Goal: Find specific page/section: Find specific page/section

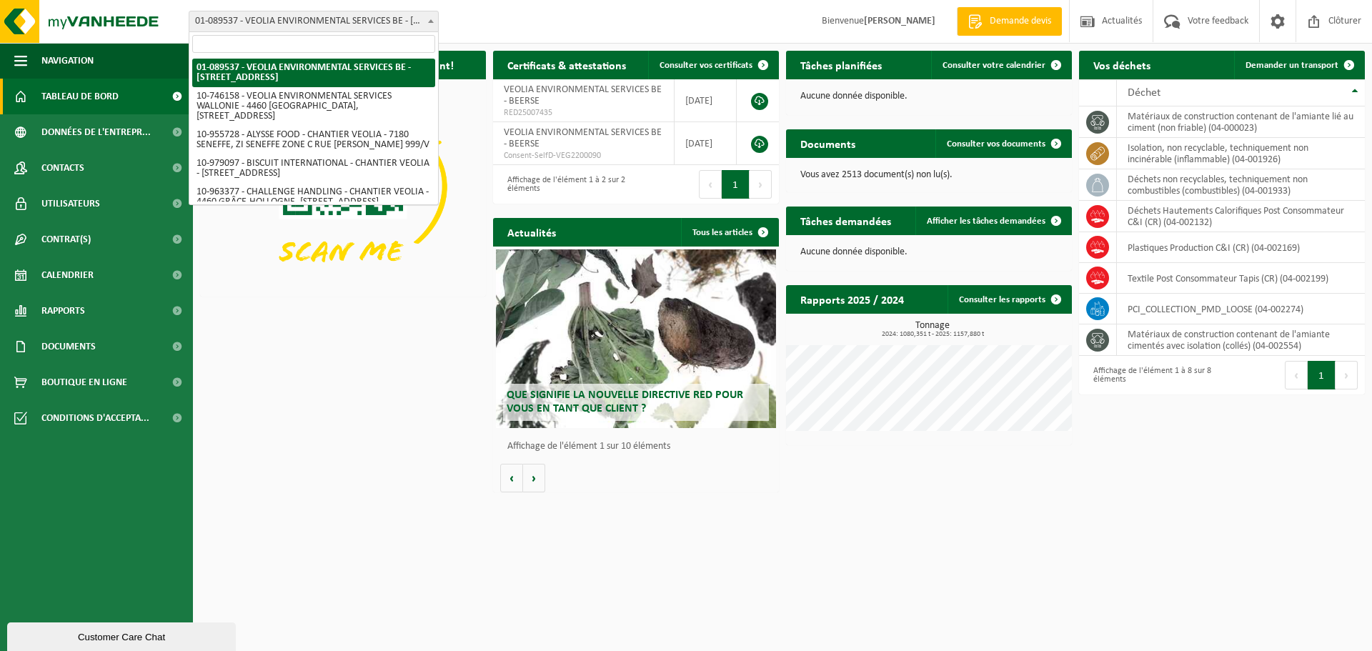
click at [427, 21] on span at bounding box center [431, 20] width 14 height 19
click at [325, 45] on input "search" at bounding box center [313, 44] width 243 height 18
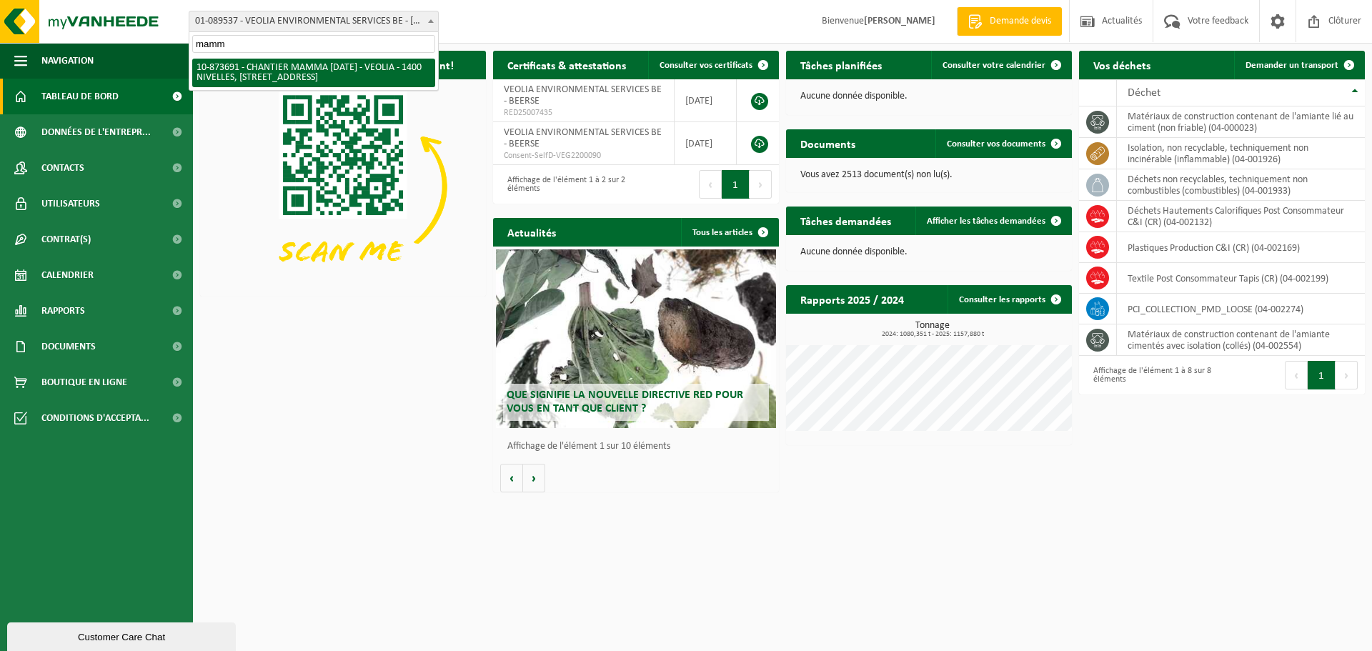
type input "mamm"
select select "106299"
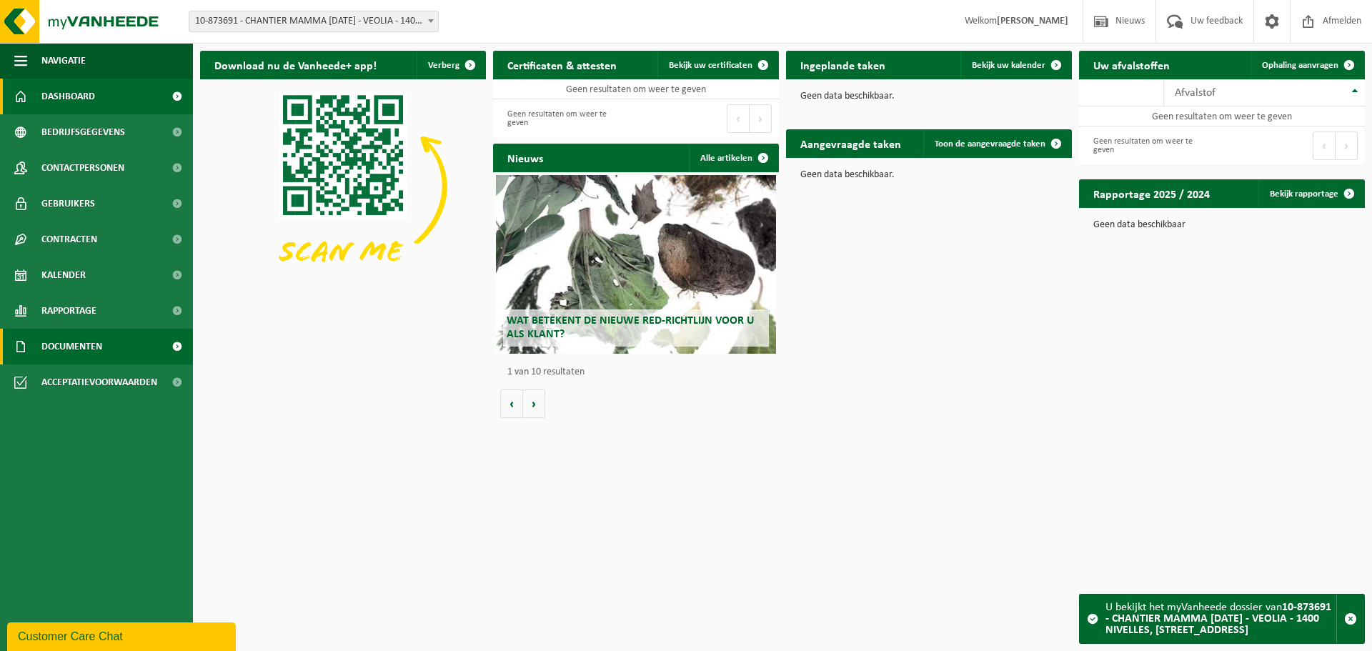
click at [58, 344] on span "Documenten" at bounding box center [71, 347] width 61 height 36
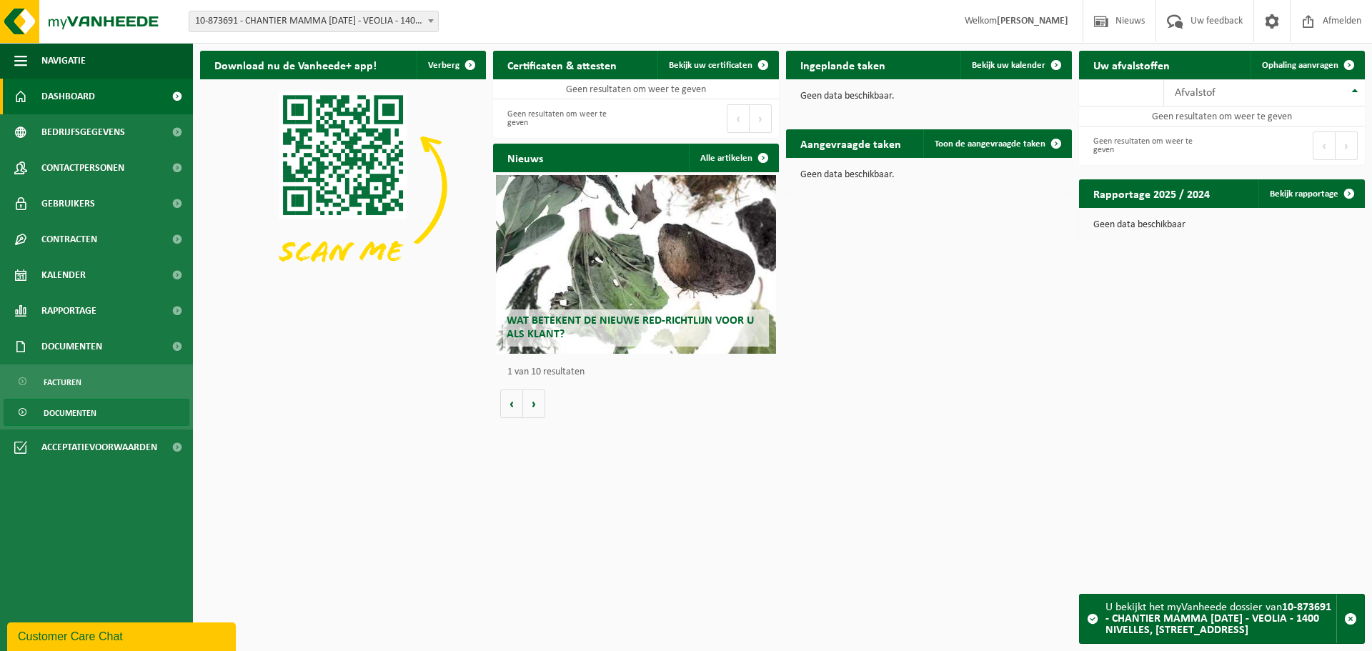
click at [66, 408] on span "Documenten" at bounding box center [70, 412] width 53 height 27
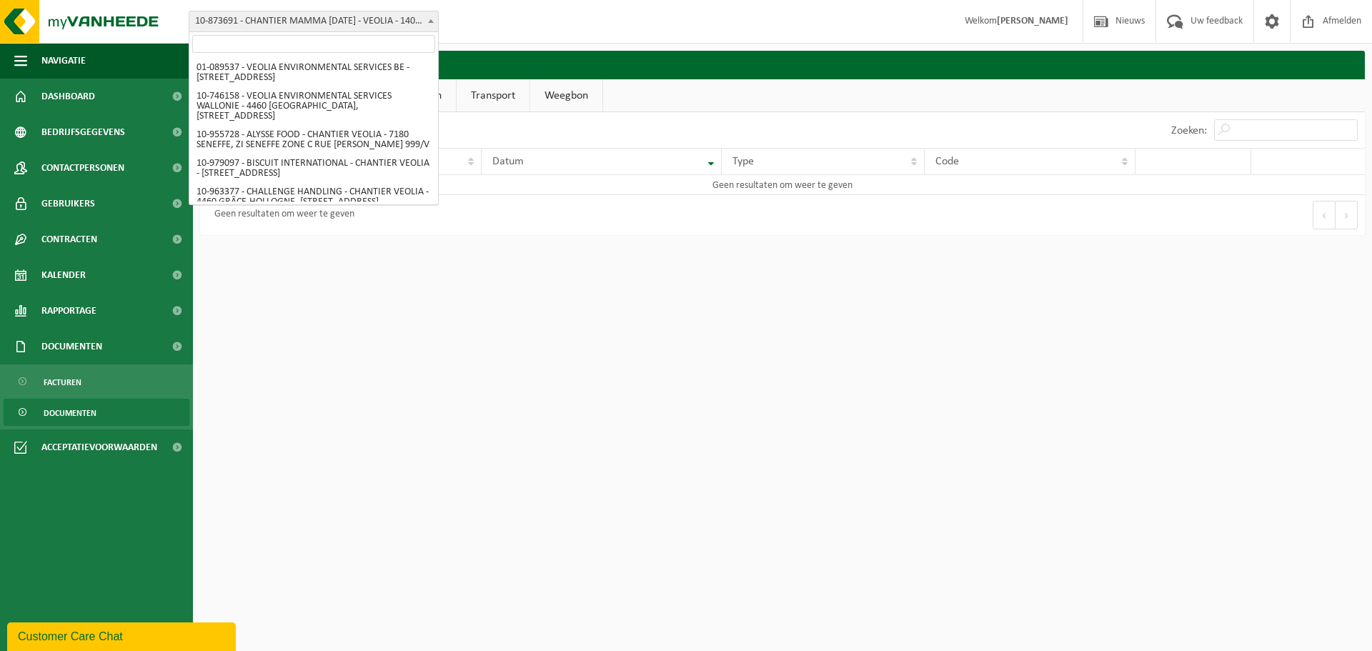
click at [438, 24] on span "10-873691 - CHANTIER MAMMA [DATE] - VEOLIA - 1400 NIVELLES, [STREET_ADDRESS]" at bounding box center [314, 21] width 250 height 21
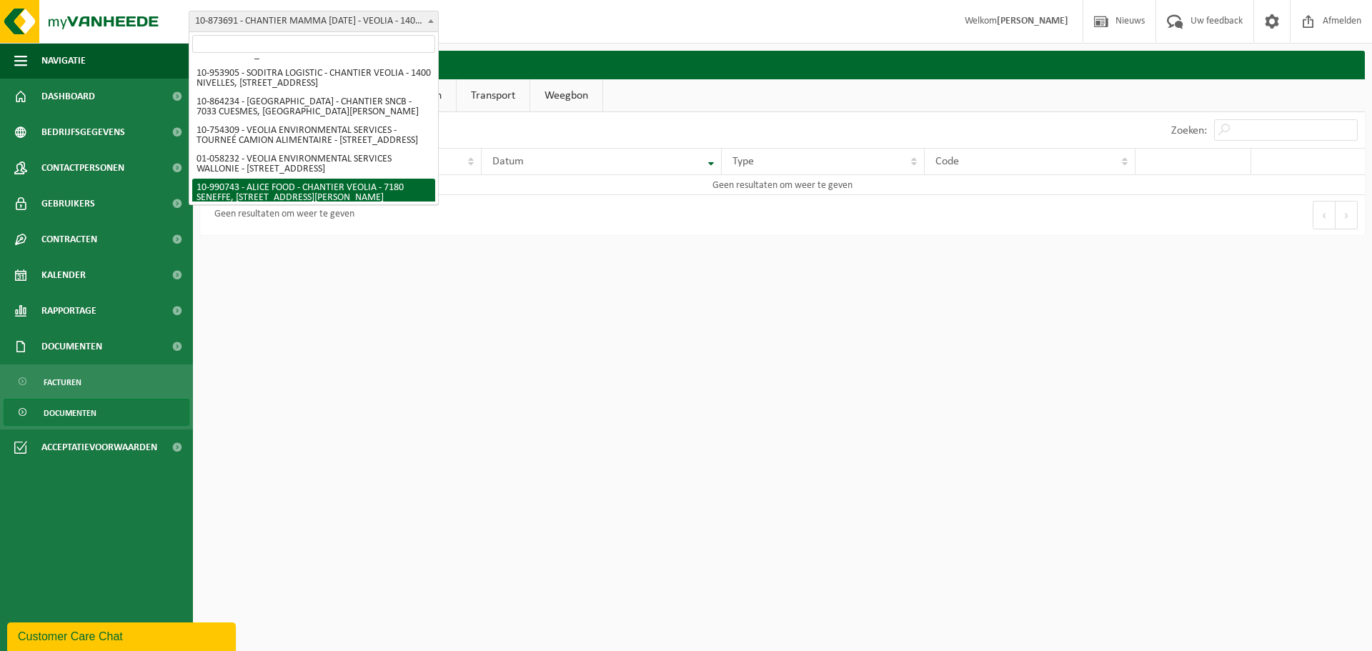
scroll to position [835, 0]
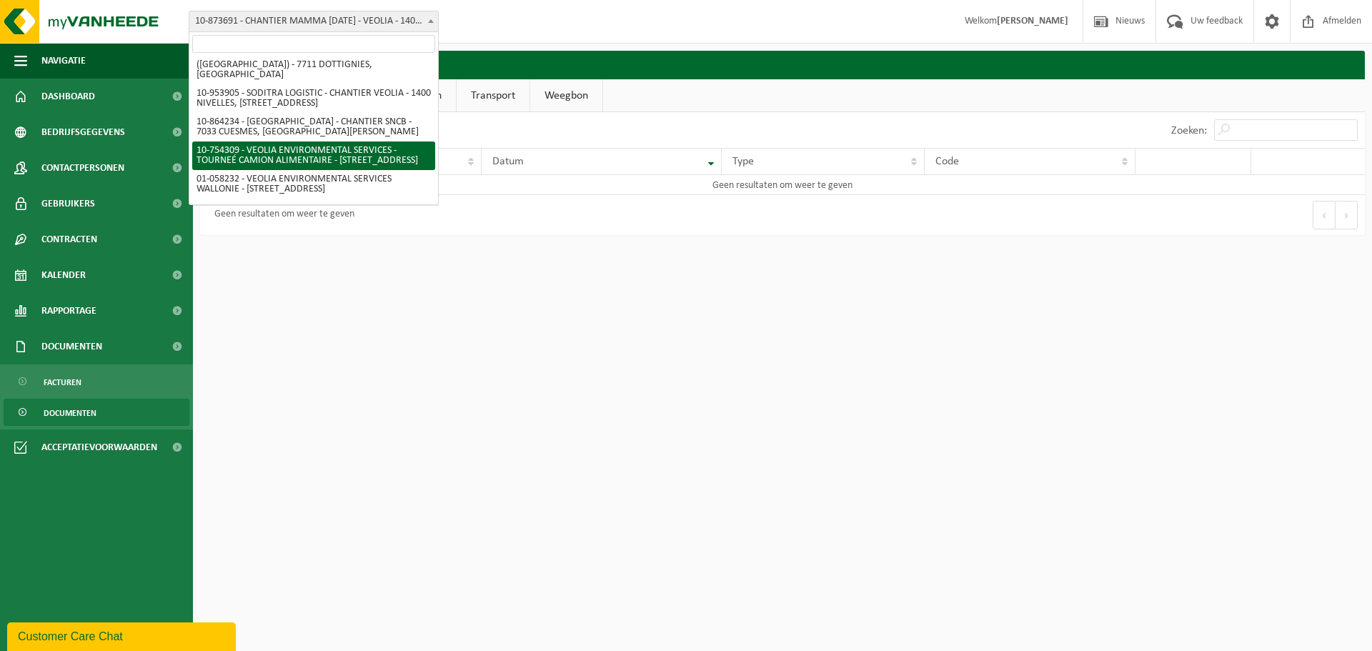
select select "95907"
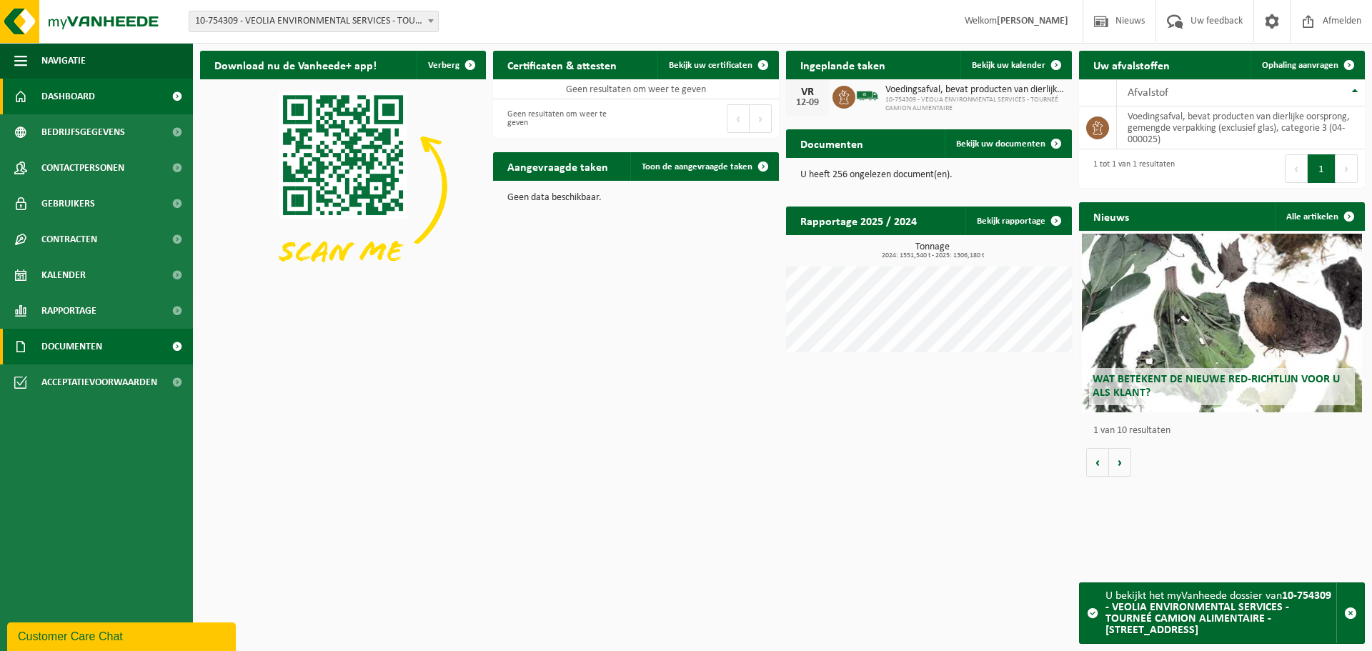
click at [80, 354] on span "Documenten" at bounding box center [71, 347] width 61 height 36
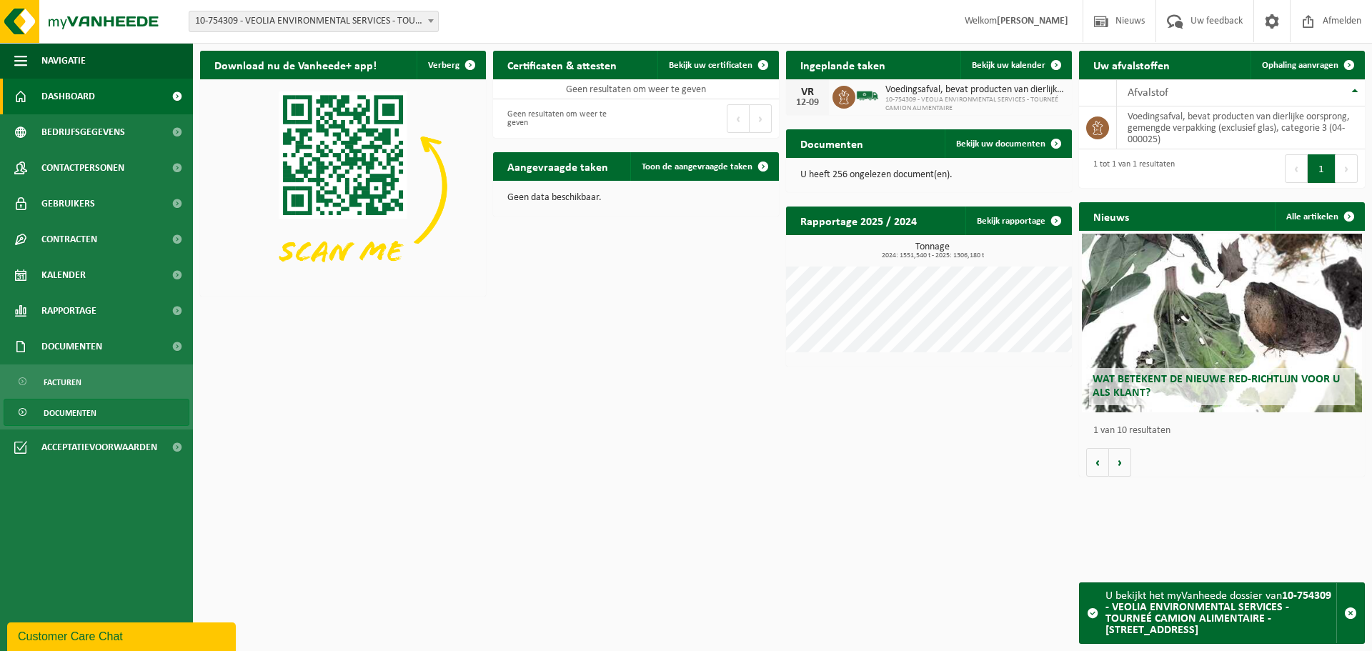
click at [72, 414] on span "Documenten" at bounding box center [70, 412] width 53 height 27
